Goal: Transaction & Acquisition: Download file/media

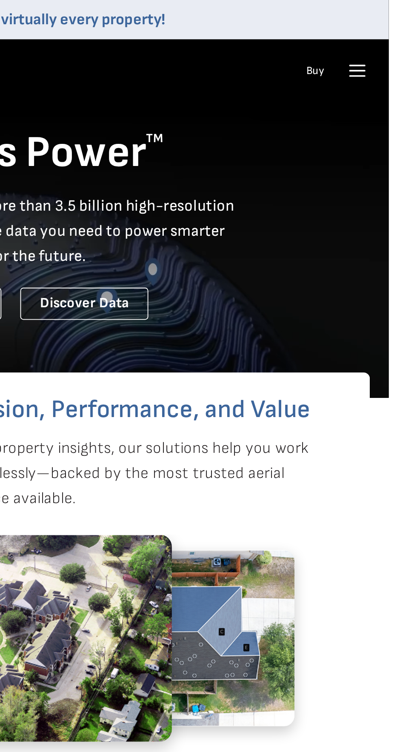
click at [396, 41] on icon at bounding box center [400, 41] width 8 height 0
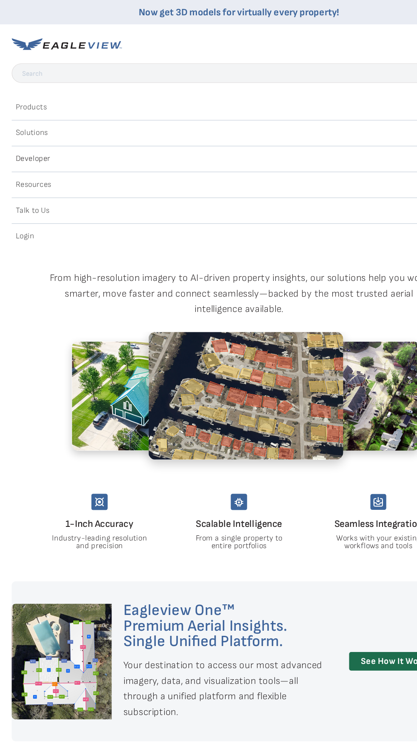
click at [30, 205] on div "Login" at bounding box center [208, 207] width 396 height 14
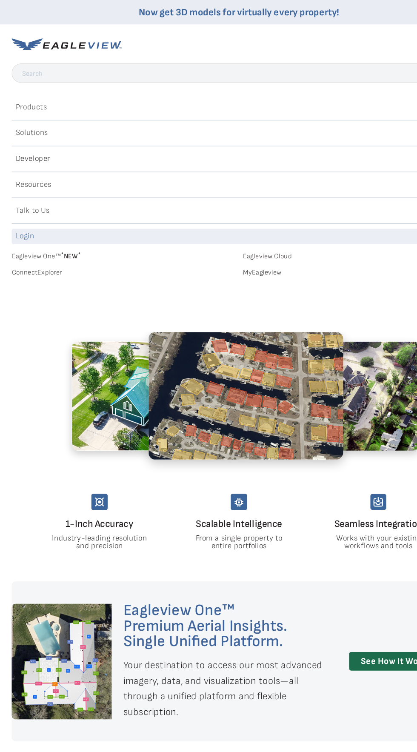
click at [70, 225] on span "* NEW *" at bounding box center [61, 223] width 17 height 7
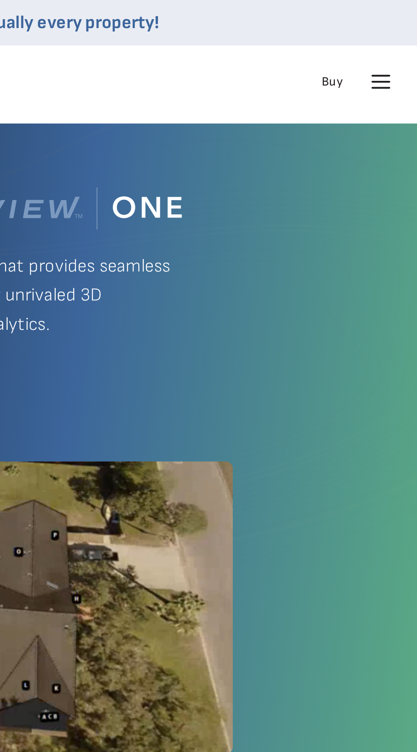
click at [397, 38] on icon at bounding box center [400, 38] width 8 height 0
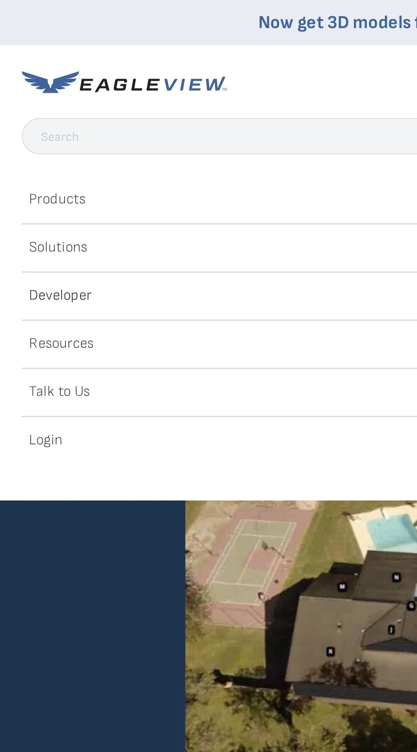
click at [23, 206] on h2 "Login" at bounding box center [22, 206] width 16 height 7
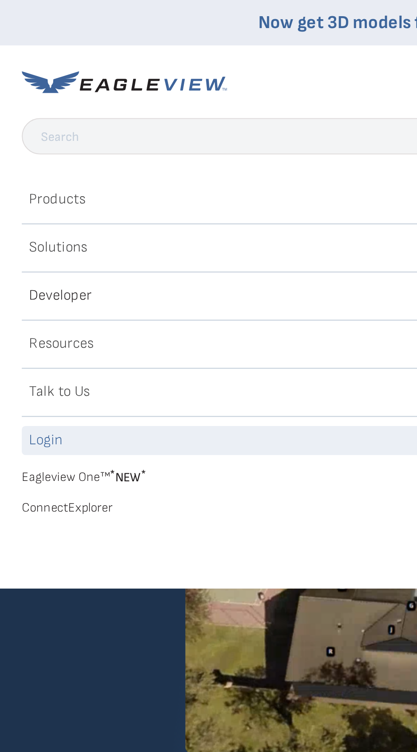
click at [47, 220] on link "Eagleview One™ * NEW *" at bounding box center [107, 222] width 195 height 10
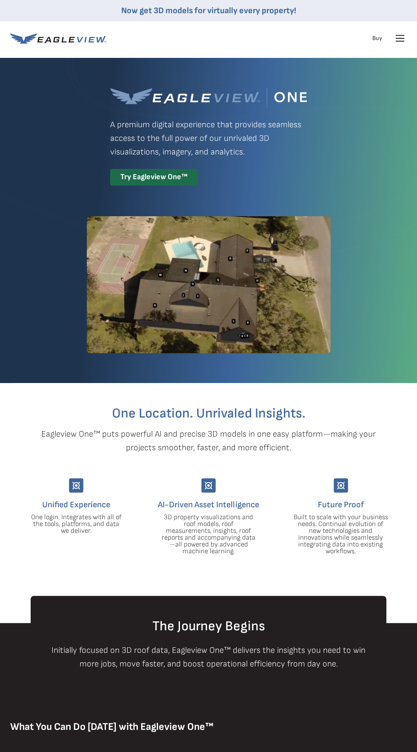
click at [148, 45] on div "Products Solutions Developer Resources Search Talk To Us Buy Login" at bounding box center [208, 38] width 396 height 34
click at [79, 43] on icon at bounding box center [58, 38] width 96 height 11
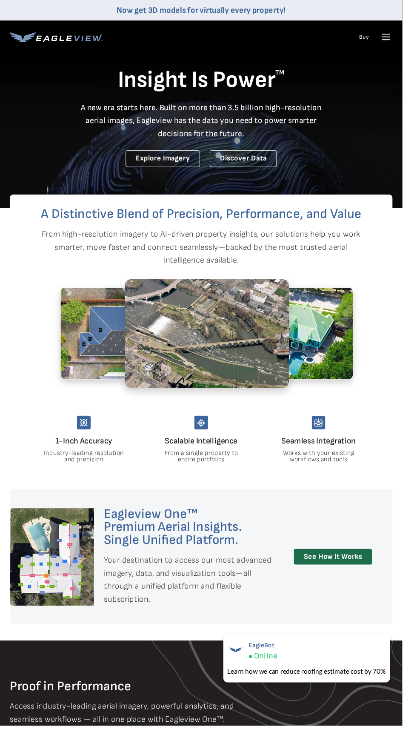
click at [399, 35] on icon at bounding box center [400, 35] width 8 height 0
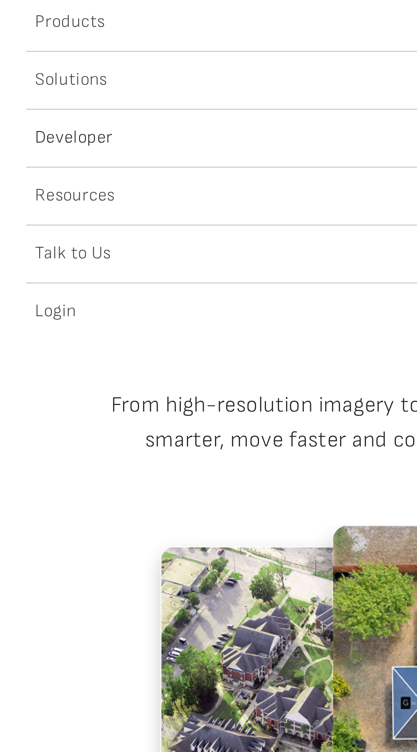
click at [19, 208] on h2 "Login" at bounding box center [22, 206] width 16 height 7
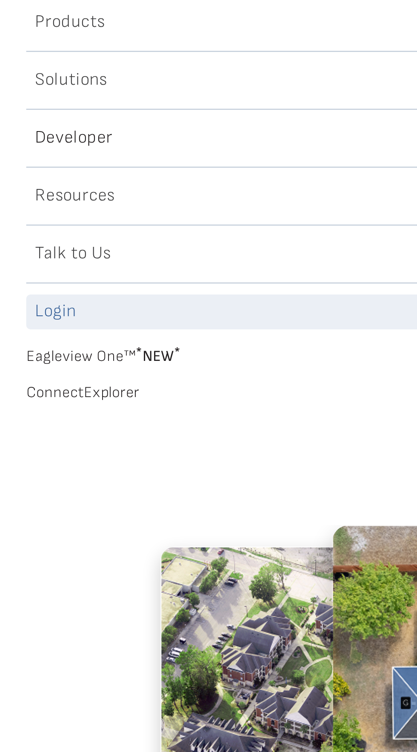
click at [58, 220] on span "* NEW *" at bounding box center [61, 223] width 17 height 7
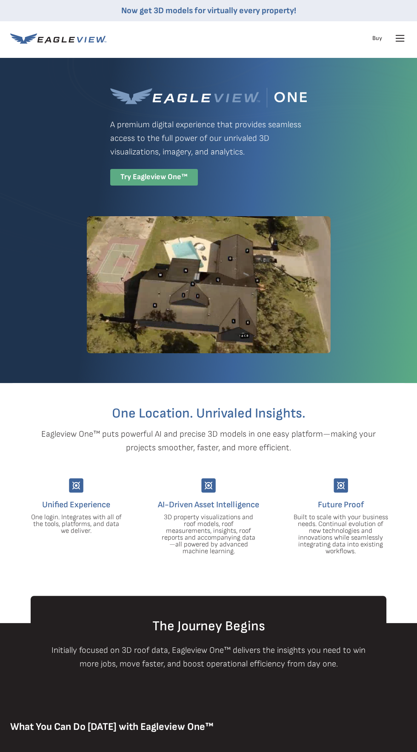
click at [174, 180] on div "Try Eagleview One™" at bounding box center [154, 177] width 88 height 17
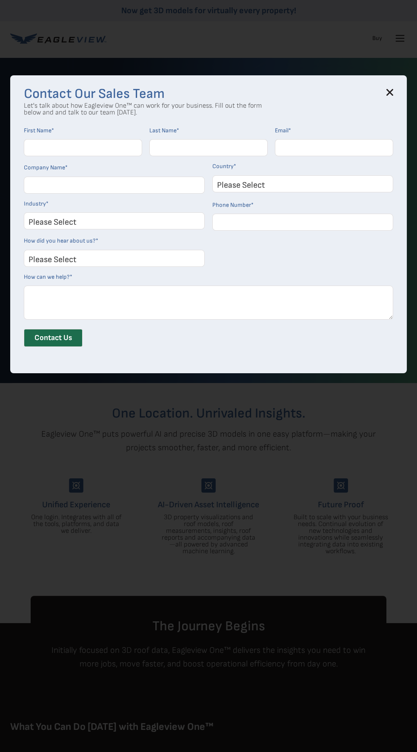
click at [385, 133] on label "Email *" at bounding box center [334, 131] width 118 height 8
click at [385, 139] on input "Email *" at bounding box center [334, 147] width 118 height 17
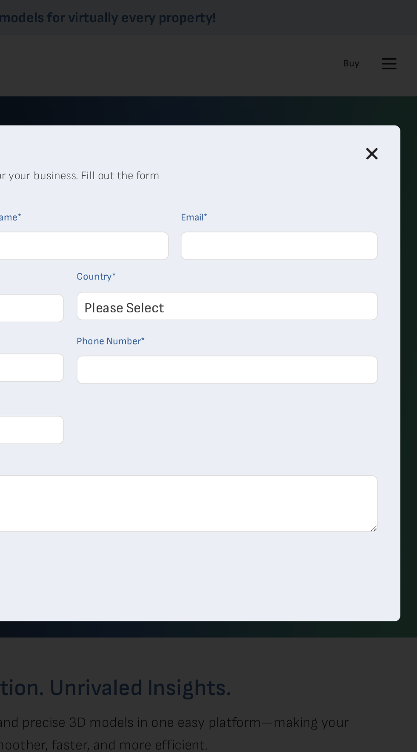
click at [393, 63] on div "Contact Our Sales Team Let's talk about how Eagleview One™ can work for your bu…" at bounding box center [208, 376] width 417 height 752
click at [392, 95] on icon at bounding box center [390, 92] width 6 height 6
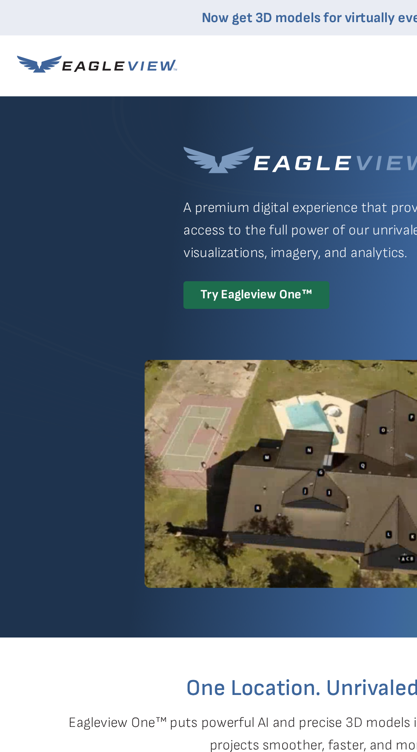
click at [97, 43] on icon at bounding box center [58, 38] width 96 height 11
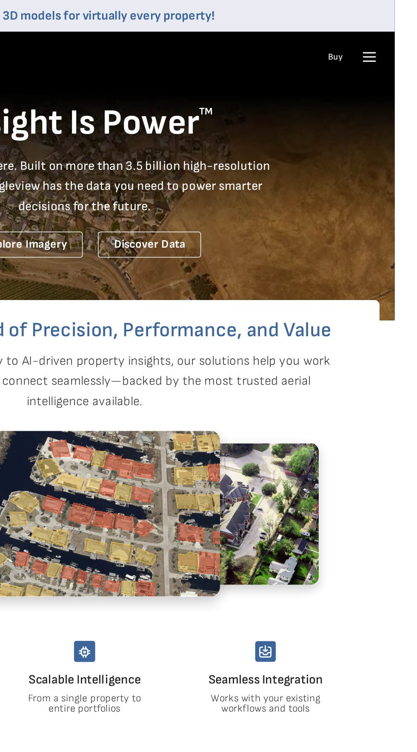
click at [399, 41] on icon at bounding box center [400, 41] width 8 height 0
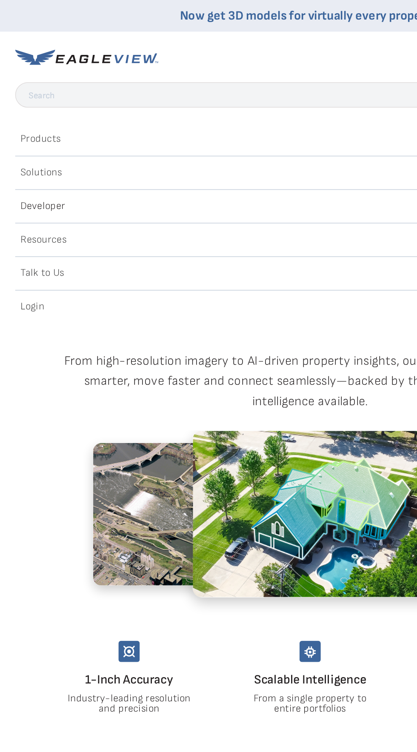
click at [31, 206] on div "Login" at bounding box center [208, 207] width 396 height 14
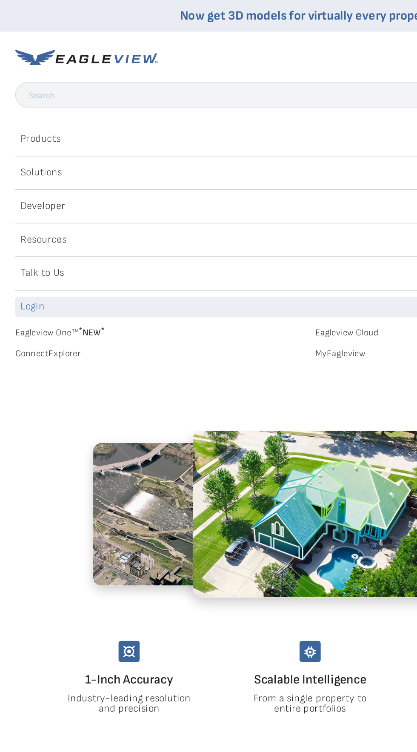
click at [45, 239] on link "ConnectExplorer" at bounding box center [107, 238] width 195 height 8
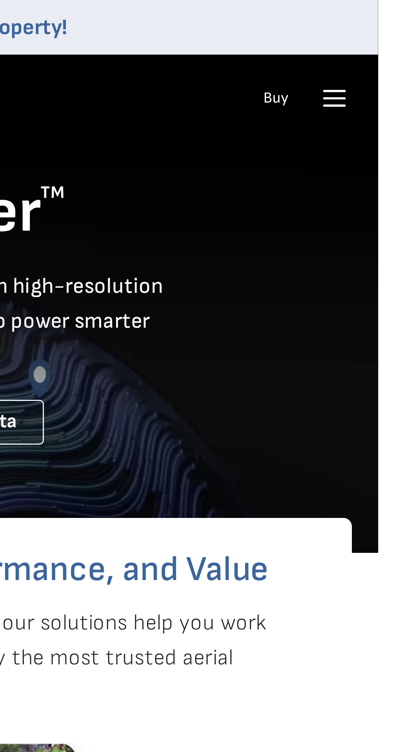
click at [400, 37] on icon at bounding box center [400, 38] width 14 height 14
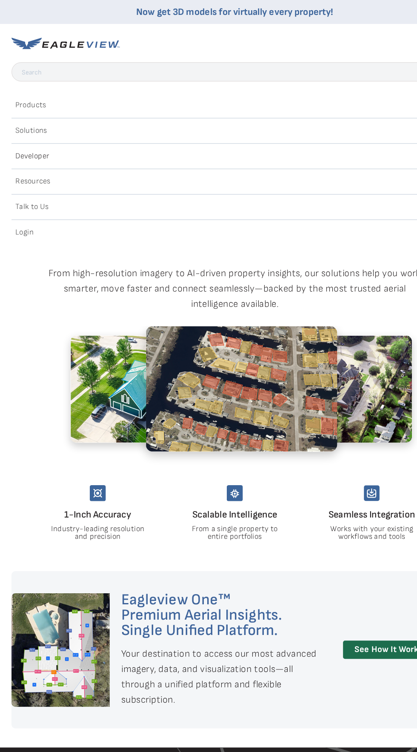
click at [92, 40] on icon at bounding box center [91, 40] width 6 height 6
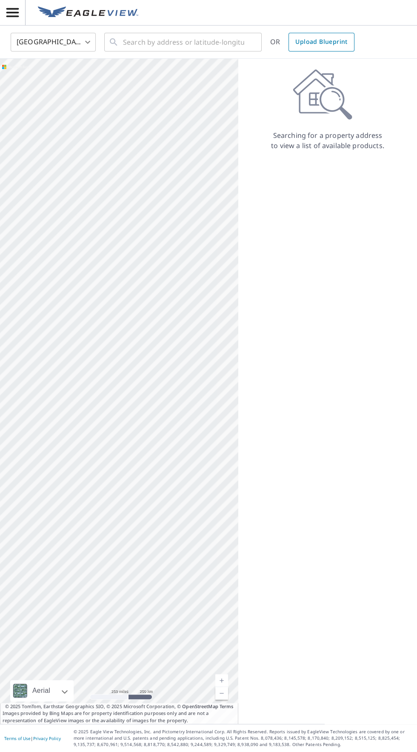
click at [334, 46] on span "Upload Blueprint" at bounding box center [321, 42] width 52 height 11
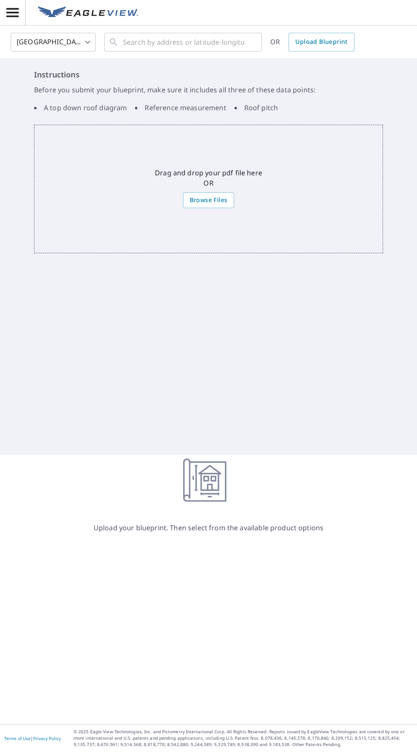
click at [25, 7] on span "button" at bounding box center [12, 12] width 25 height 15
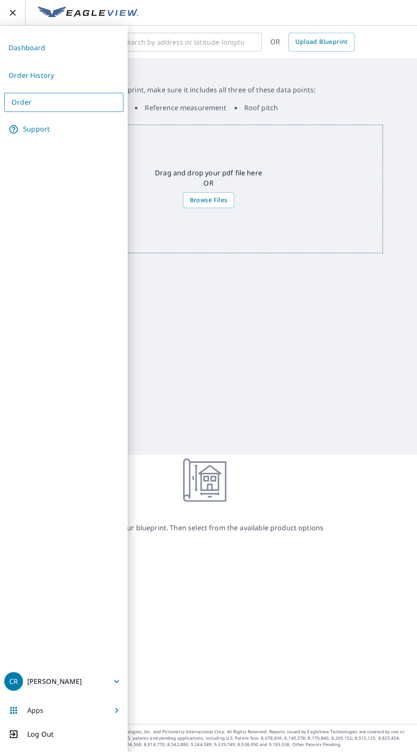
click at [46, 76] on link "Order History" at bounding box center [63, 75] width 119 height 21
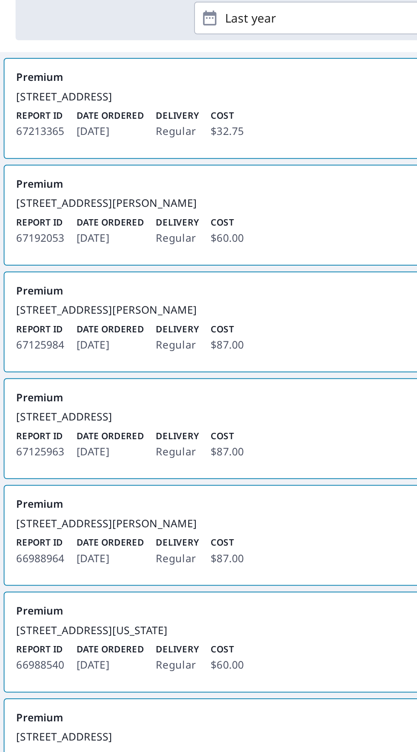
scroll to position [26, 0]
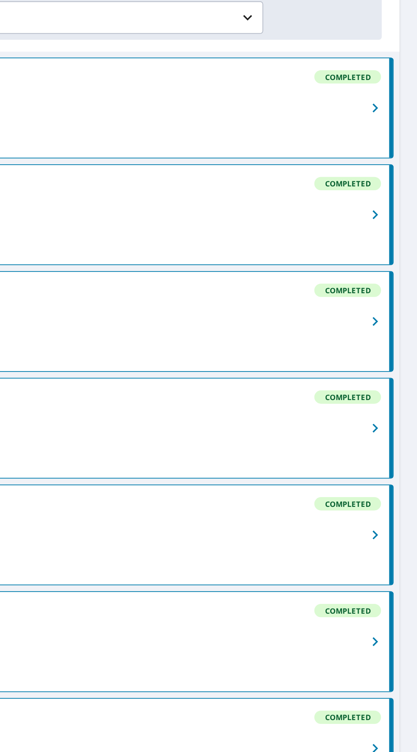
click at [385, 281] on button "button" at bounding box center [393, 289] width 19 height 57
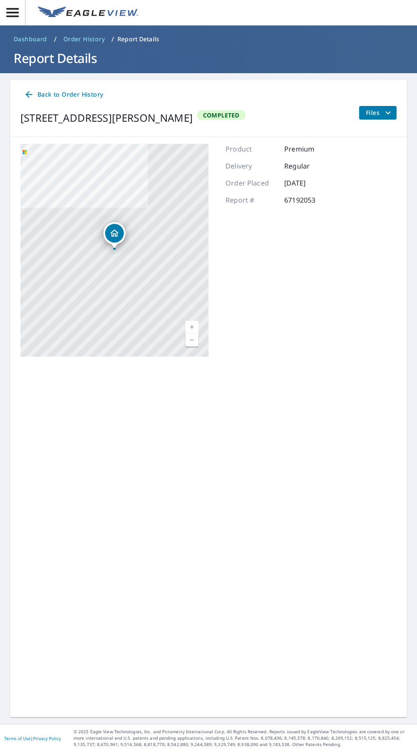
scroll to position [26, 0]
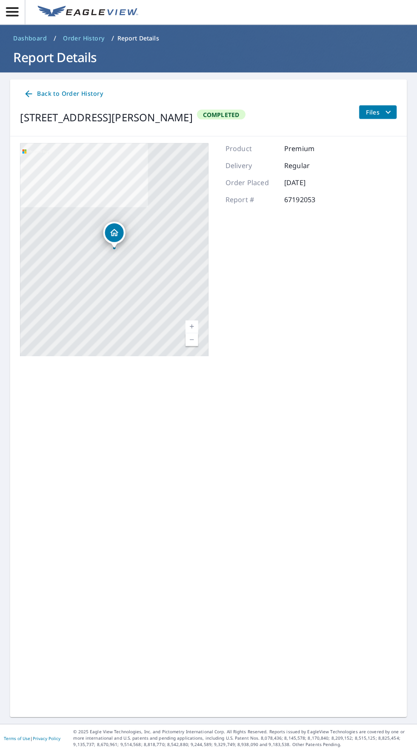
click at [388, 108] on icon "filesDropdownBtn-67192053" at bounding box center [388, 113] width 10 height 10
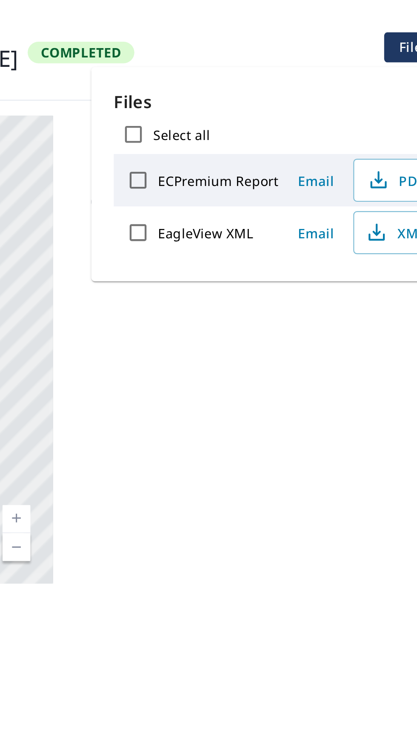
scroll to position [18, 0]
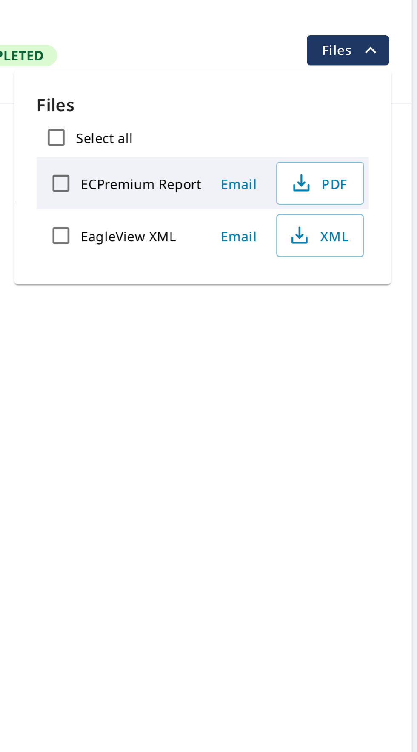
click at [247, 164] on input "ECPremium Report" at bounding box center [247, 173] width 18 height 18
checkbox input "true"
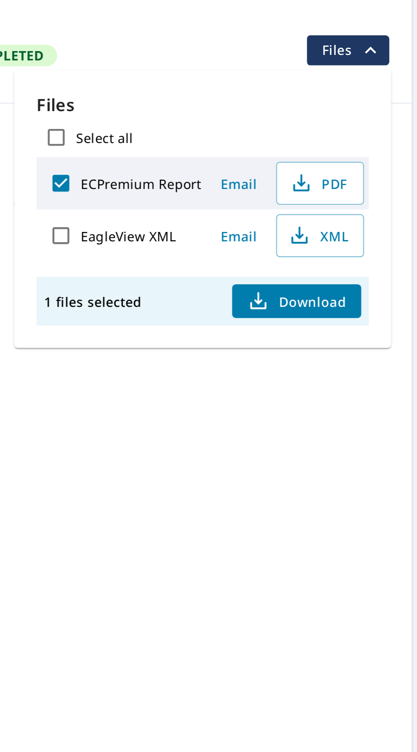
click at [360, 222] on span "Download" at bounding box center [354, 227] width 45 height 10
click at [371, 168] on span "PDF" at bounding box center [364, 173] width 27 height 10
